Goal: Book appointment/travel/reservation

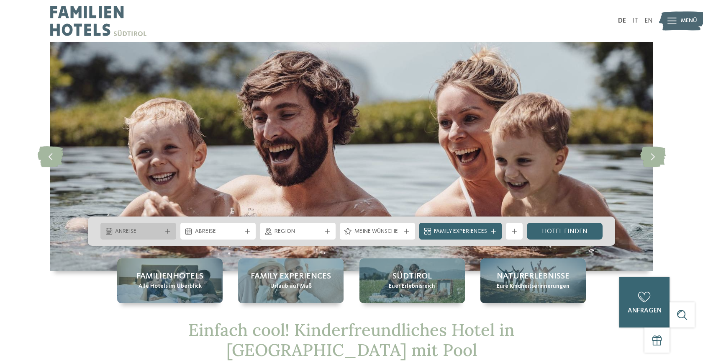
click at [154, 233] on span "Anreise" at bounding box center [138, 231] width 46 height 8
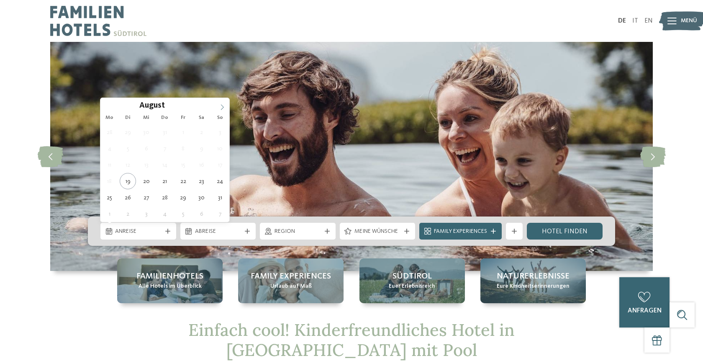
click at [221, 110] on icon at bounding box center [222, 107] width 6 height 6
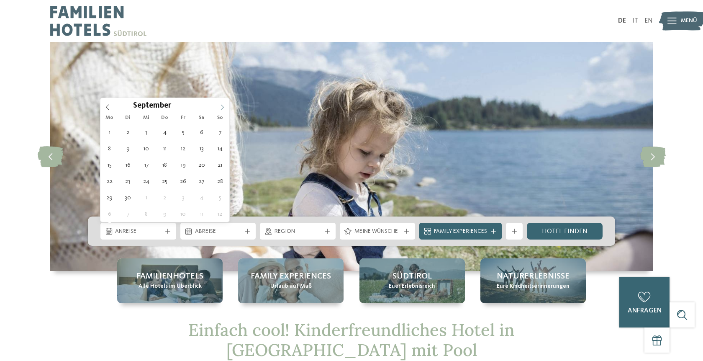
click at [221, 110] on icon at bounding box center [222, 107] width 6 height 6
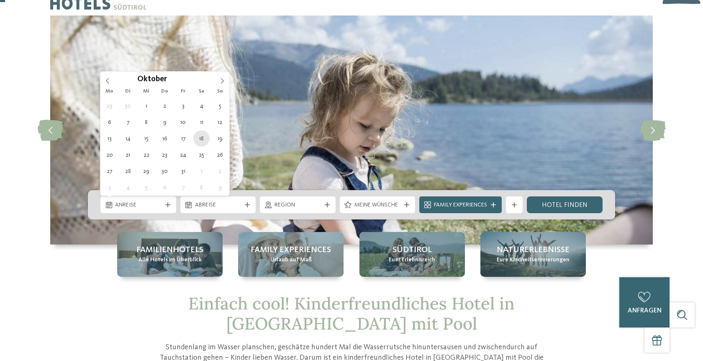
scroll to position [29, 0]
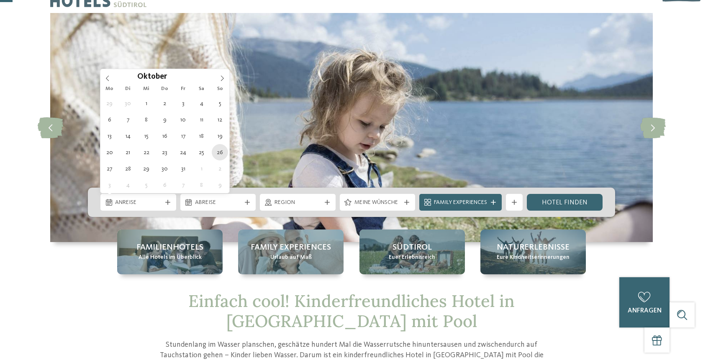
type div "[DATE]"
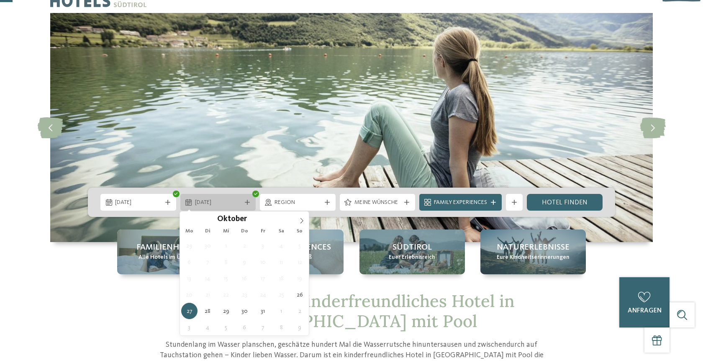
click at [230, 205] on span "[DATE]" at bounding box center [218, 202] width 46 height 8
click at [300, 221] on icon at bounding box center [302, 221] width 6 height 6
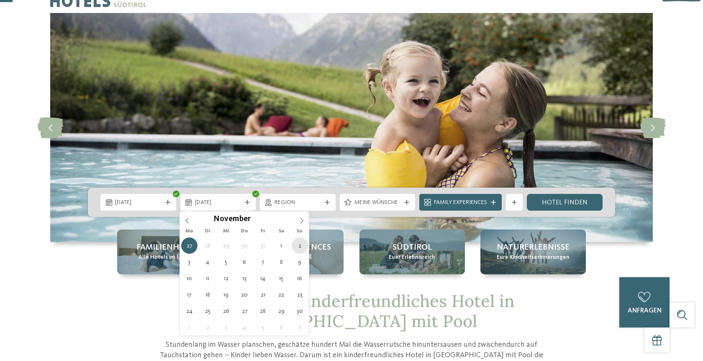
type div "[DATE]"
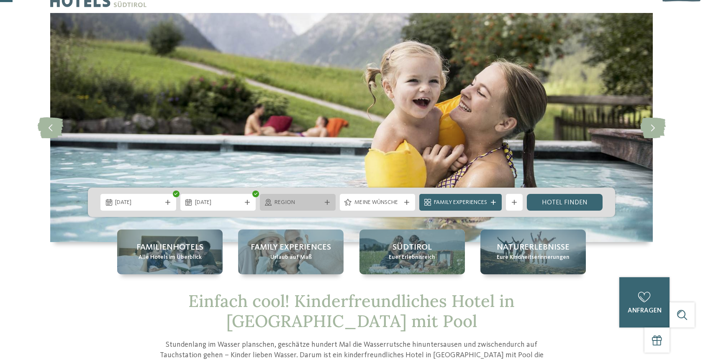
click at [316, 206] on span "Region" at bounding box center [298, 202] width 46 height 8
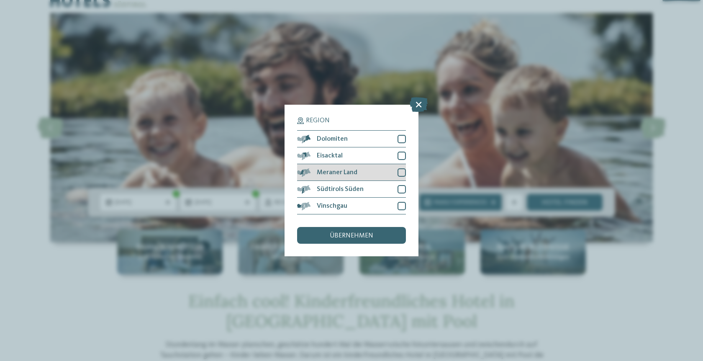
click at [321, 175] on span "Meraner Land" at bounding box center [337, 172] width 41 height 7
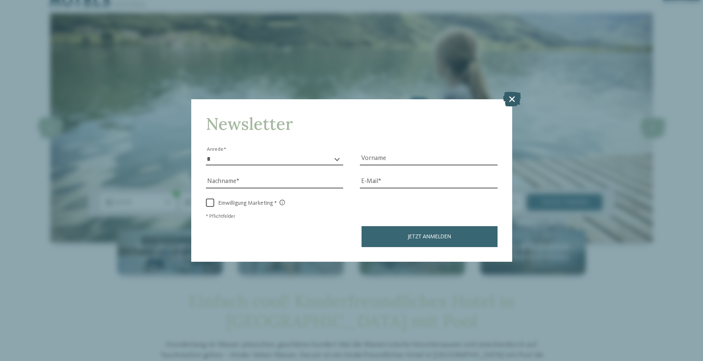
click at [514, 97] on icon at bounding box center [512, 98] width 18 height 15
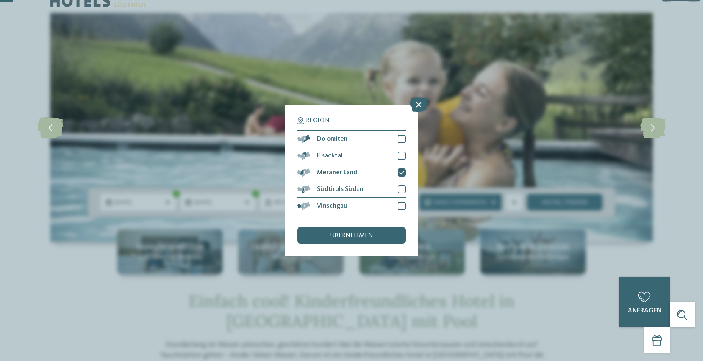
scroll to position [36, 0]
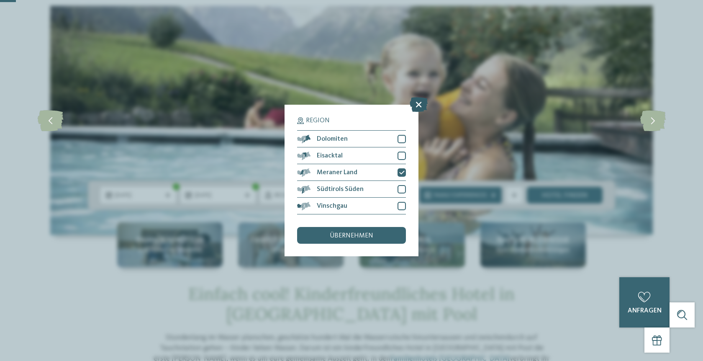
click at [420, 104] on icon at bounding box center [419, 104] width 18 height 15
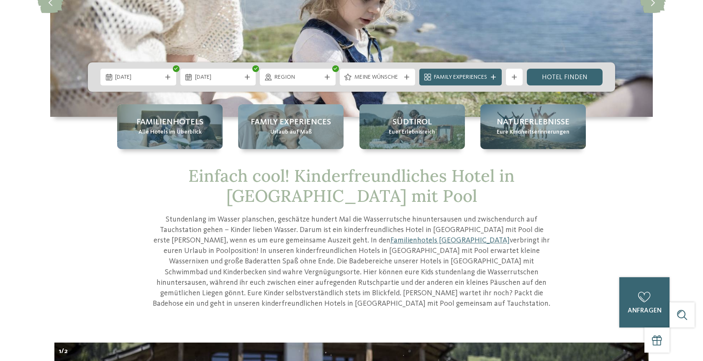
scroll to position [0, 0]
